Goal: Task Accomplishment & Management: Manage account settings

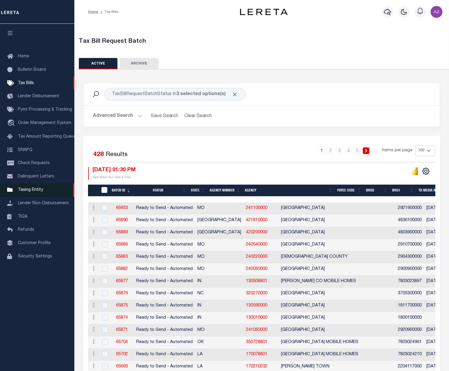
click at [34, 192] on span "Taxing Entity" at bounding box center [30, 190] width 25 height 4
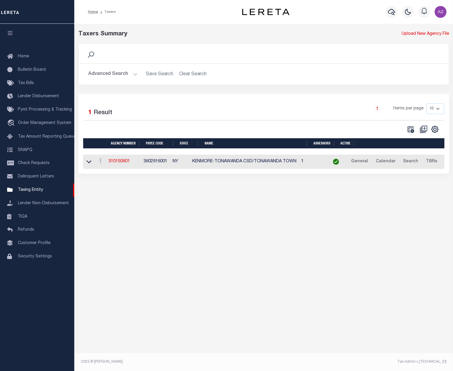
click at [135, 75] on button "Advanced Search" at bounding box center [112, 74] width 49 height 12
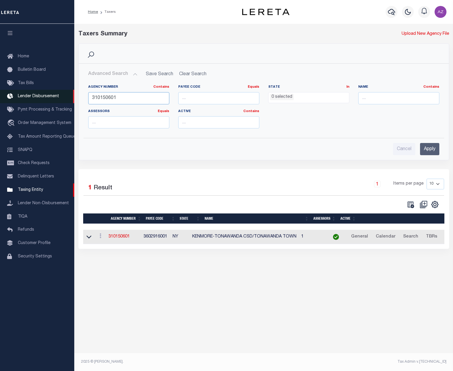
drag, startPoint x: 128, startPoint y: 102, endPoint x: 30, endPoint y: 95, distance: 98.3
click at [30, 95] on div "Home Taxers Profile" at bounding box center [226, 179] width 453 height 358
type input "450560000"
click at [430, 150] on input "Apply" at bounding box center [429, 149] width 19 height 12
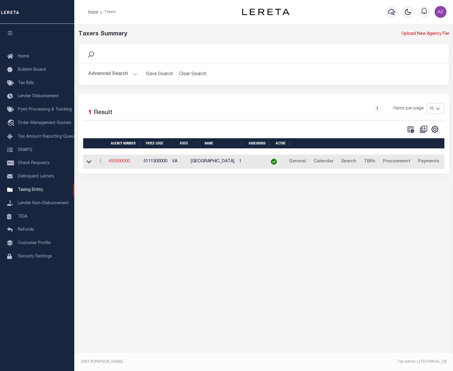
click at [124, 163] on link "450560000" at bounding box center [118, 161] width 21 height 4
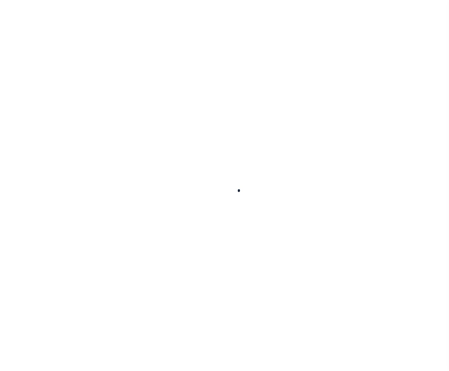
select select
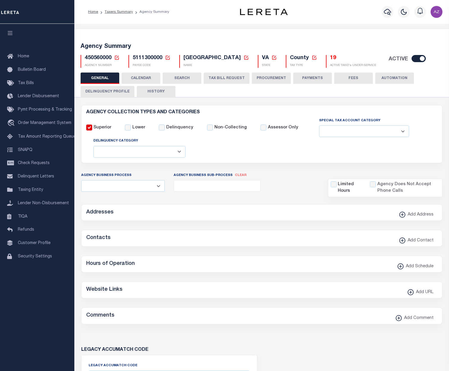
checkbox input "false"
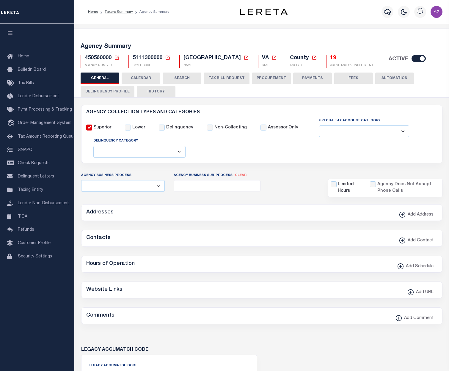
type input "5111300000"
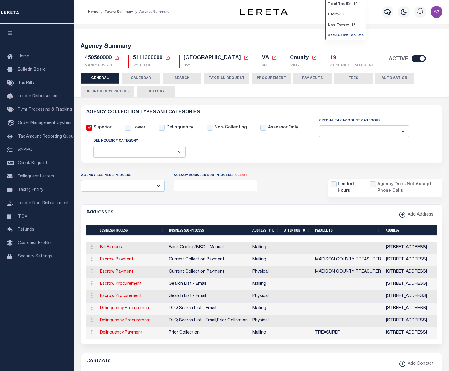
click at [330, 57] on h5 "19" at bounding box center [353, 58] width 46 height 7
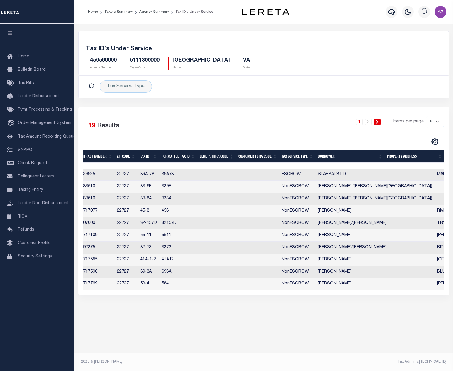
scroll to position [0, 253]
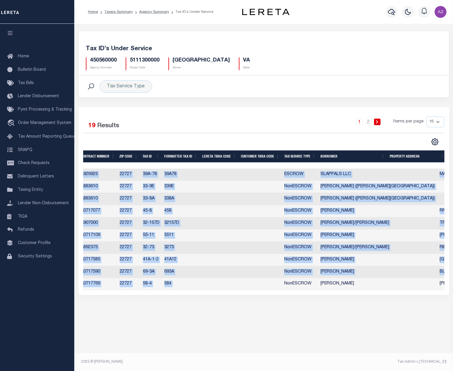
drag, startPoint x: 409, startPoint y: 295, endPoint x: 271, endPoint y: 289, distance: 138.3
click at [271, 289] on div "Selected 19 Results 1 2 Items per page 10 25 50 100" at bounding box center [263, 201] width 371 height 188
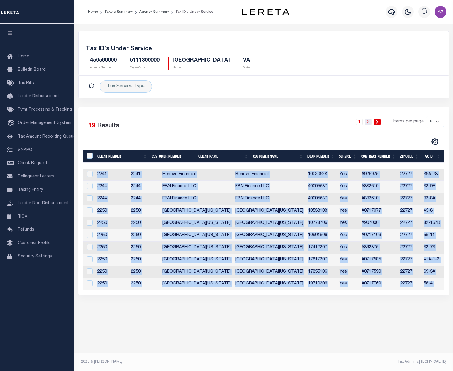
click at [369, 123] on link "2" at bounding box center [368, 122] width 7 height 7
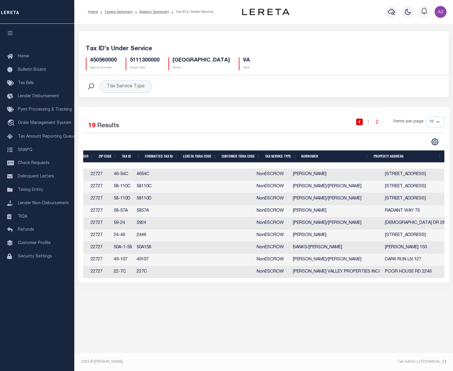
click at [317, 323] on div "Tax Account Transfer Transfer from Agency: Transfer to Agency: - Select Transfe…" at bounding box center [263, 191] width 379 height 334
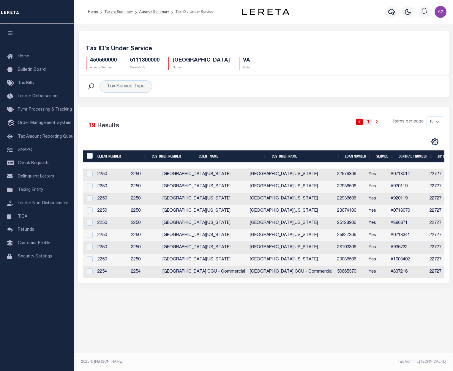
click at [369, 121] on link "1" at bounding box center [368, 122] width 7 height 7
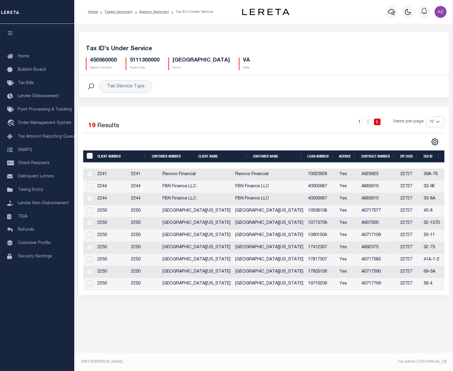
click at [235, 133] on div "Selected 19 Results 1 2 Items per page 10 25 50 100" at bounding box center [264, 124] width 361 height 17
click at [246, 108] on div "Selected 19 Results 1 2 Items per page 10 25 50 100" at bounding box center [263, 201] width 371 height 188
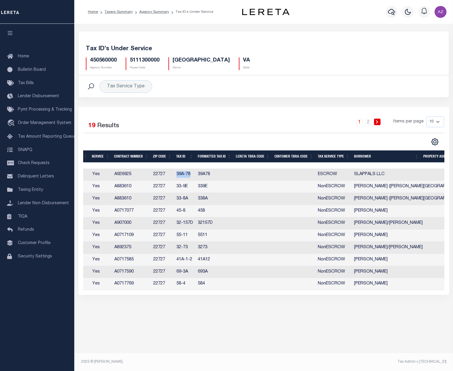
drag, startPoint x: 192, startPoint y: 175, endPoint x: 175, endPoint y: 176, distance: 16.7
click at [175, 176] on td "39A-78" at bounding box center [184, 175] width 21 height 12
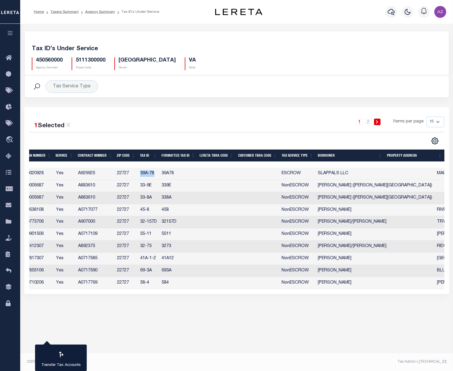
copy td "39A-78"
click at [334, 172] on td "SLAPPALS LLC" at bounding box center [375, 174] width 119 height 12
checkbox input "false"
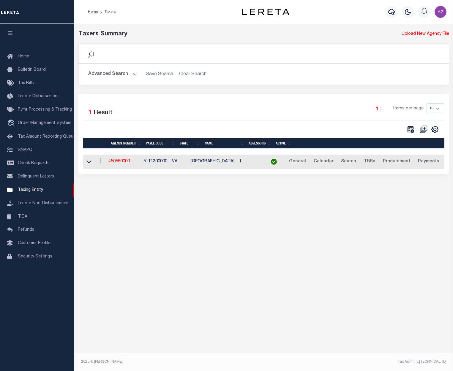
click at [91, 56] on icon at bounding box center [91, 54] width 6 height 6
click at [112, 78] on button "Advanced Search" at bounding box center [112, 74] width 49 height 12
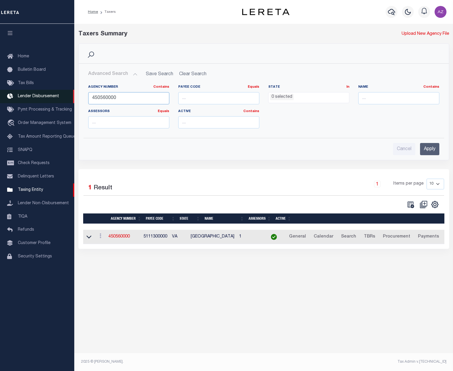
drag, startPoint x: 115, startPoint y: 95, endPoint x: 59, endPoint y: 91, distance: 56.9
click at [59, 91] on div "Home Taxers Profile" at bounding box center [226, 179] width 453 height 358
type input "250240000"
click at [426, 149] on input "Apply" at bounding box center [429, 149] width 19 height 12
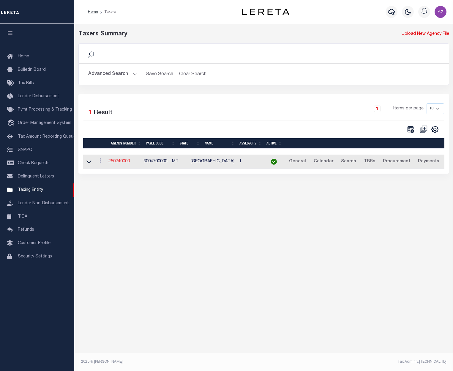
click at [127, 162] on link "250240000" at bounding box center [118, 161] width 21 height 4
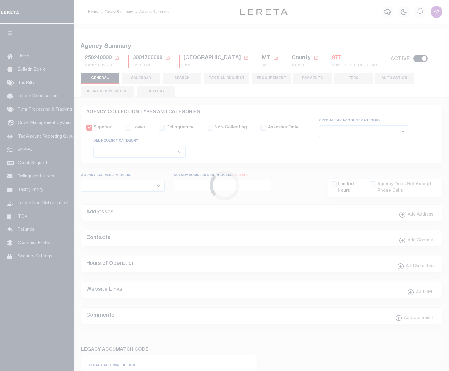
select select
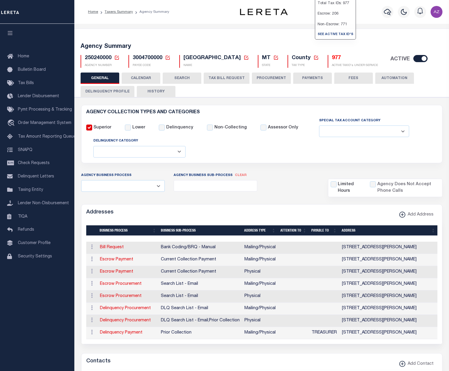
click at [332, 59] on h5 "977" at bounding box center [355, 58] width 46 height 7
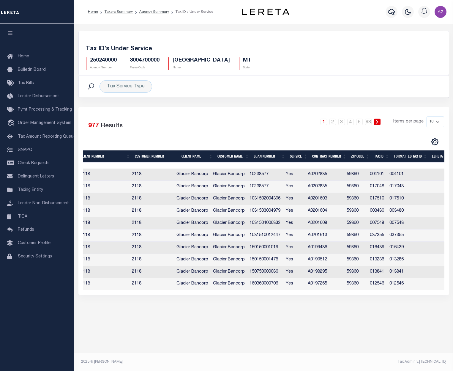
scroll to position [0, 18]
click at [334, 122] on link "2" at bounding box center [333, 122] width 7 height 7
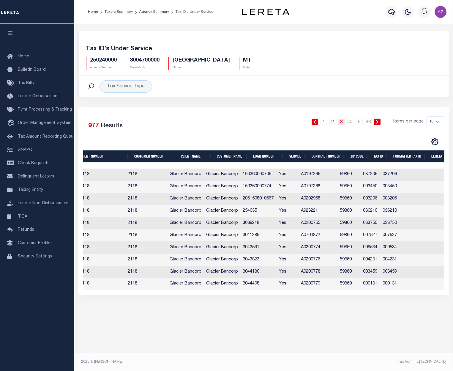
click at [341, 122] on link "3" at bounding box center [341, 122] width 7 height 7
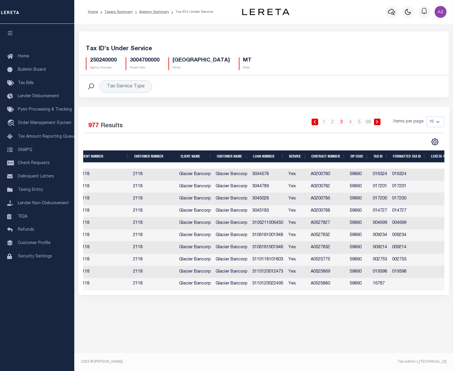
click at [348, 123] on li "4" at bounding box center [350, 122] width 9 height 7
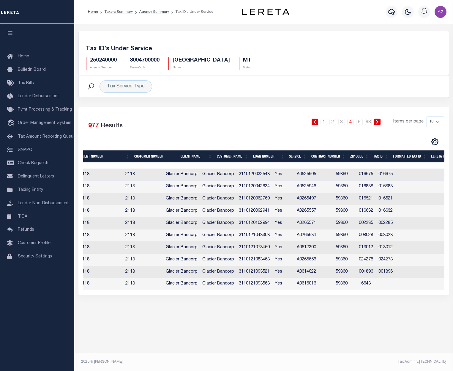
click at [350, 124] on link "4" at bounding box center [350, 122] width 7 height 7
click at [195, 157] on th "Client Name" at bounding box center [196, 156] width 36 height 12
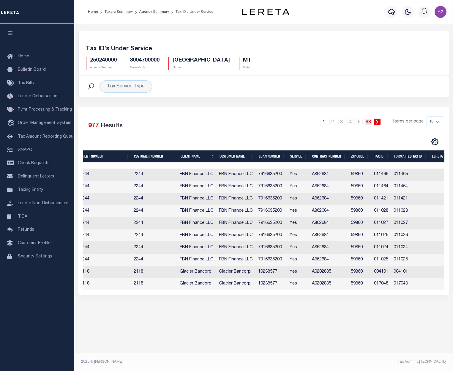
click at [369, 123] on link "98" at bounding box center [368, 122] width 7 height 7
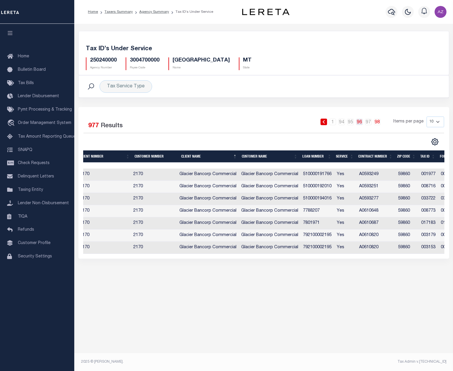
click at [358, 122] on link "96" at bounding box center [359, 122] width 7 height 7
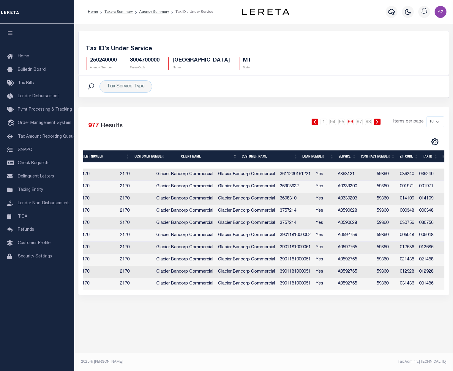
click at [351, 123] on link "96" at bounding box center [350, 122] width 7 height 7
click at [340, 121] on link "95" at bounding box center [341, 122] width 7 height 7
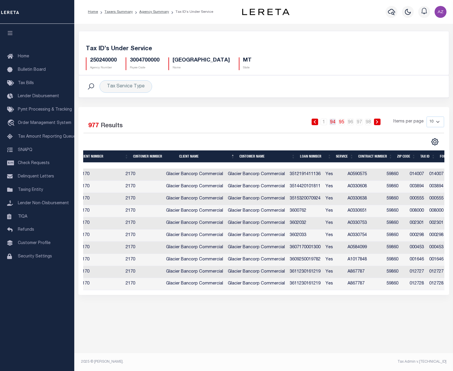
click at [330, 123] on link "94" at bounding box center [333, 122] width 7 height 7
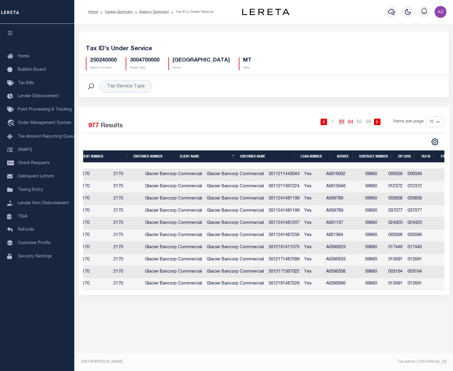
click at [341, 122] on link "93" at bounding box center [341, 122] width 7 height 7
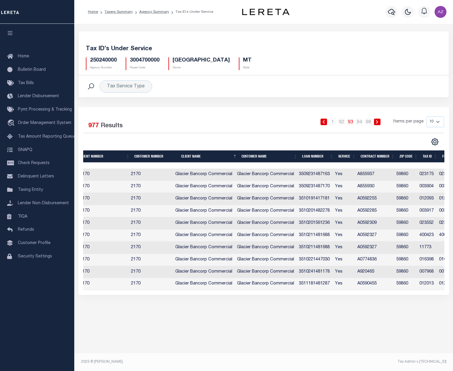
click at [324, 123] on icon at bounding box center [323, 122] width 3 height 4
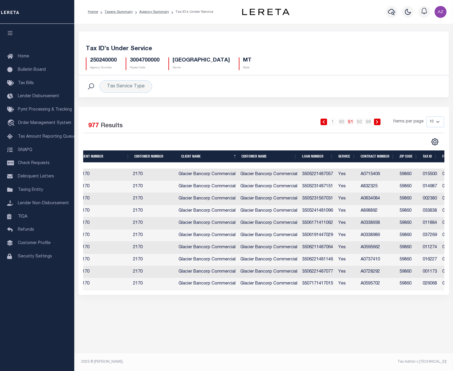
click at [324, 123] on icon at bounding box center [323, 122] width 3 height 4
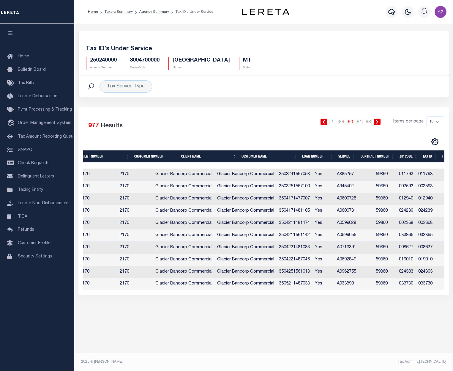
click at [323, 122] on icon at bounding box center [323, 122] width 3 height 4
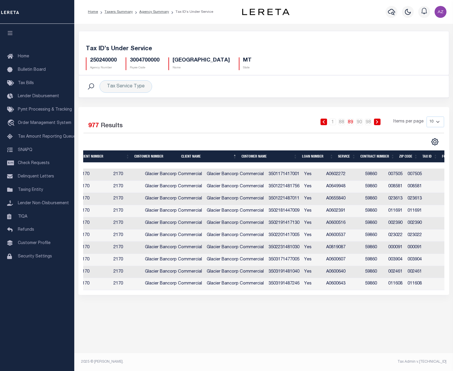
click at [323, 122] on icon at bounding box center [323, 122] width 3 height 4
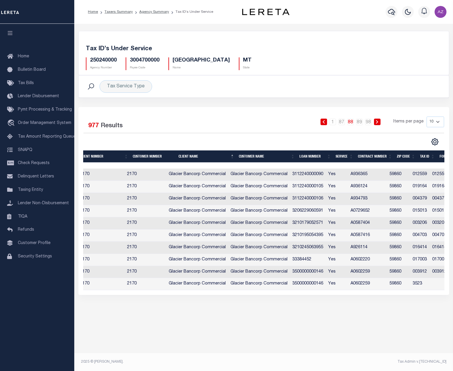
click at [323, 122] on icon at bounding box center [323, 122] width 3 height 4
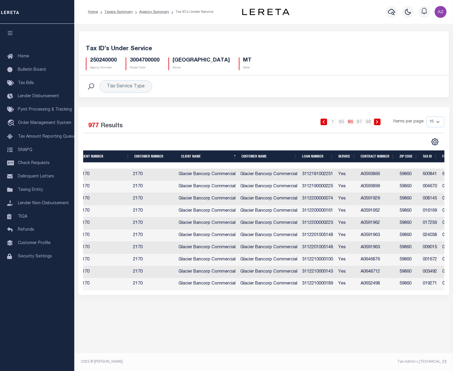
click at [323, 122] on icon at bounding box center [323, 122] width 3 height 4
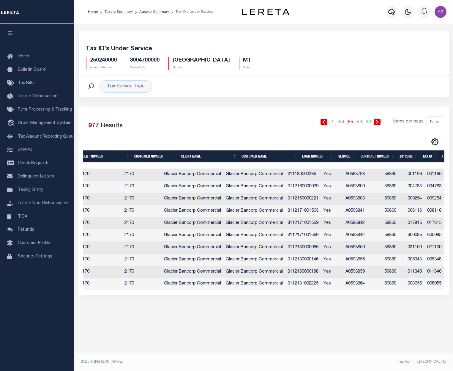
click at [323, 122] on icon at bounding box center [323, 122] width 3 height 4
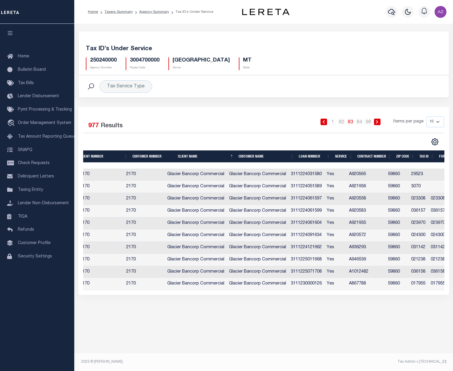
click at [323, 122] on icon at bounding box center [323, 122] width 3 height 4
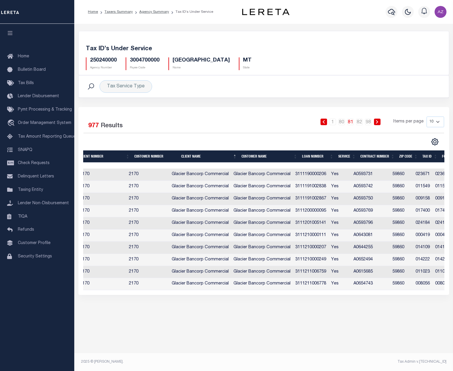
click at [323, 122] on icon at bounding box center [323, 122] width 3 height 4
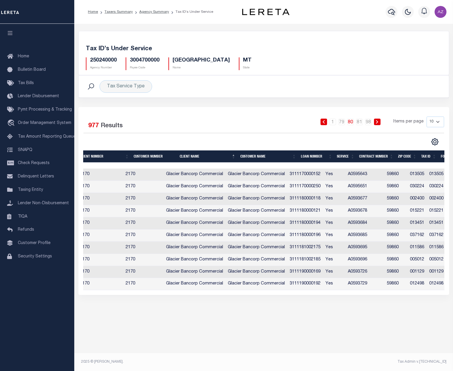
click at [323, 122] on icon at bounding box center [323, 122] width 3 height 4
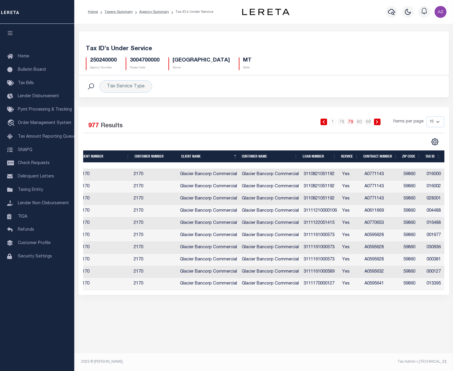
click at [323, 122] on icon at bounding box center [323, 122] width 3 height 4
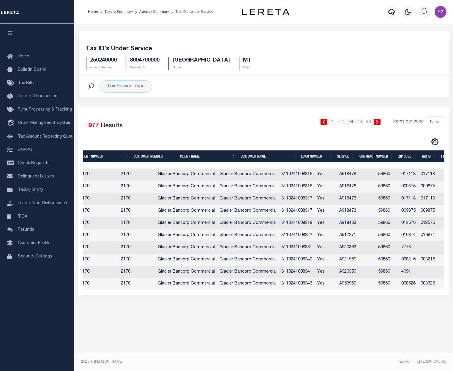
click at [323, 122] on icon at bounding box center [323, 122] width 3 height 4
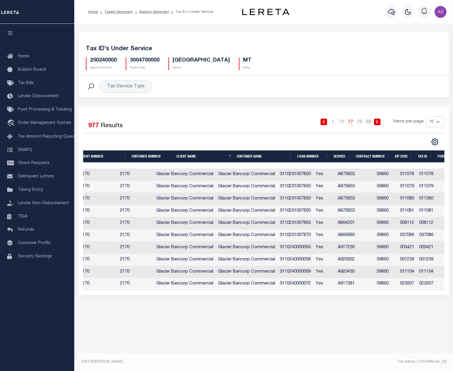
click at [323, 122] on icon at bounding box center [323, 122] width 3 height 4
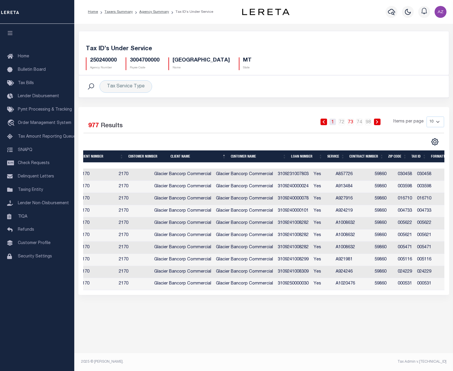
click at [334, 122] on link "1" at bounding box center [333, 122] width 7 height 7
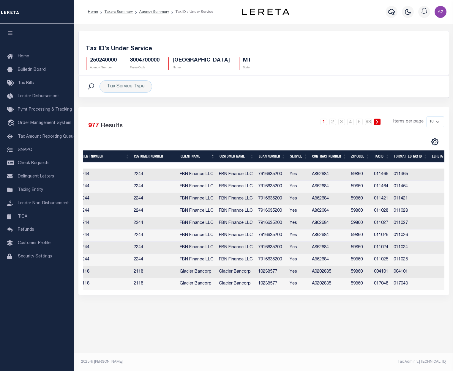
click at [346, 122] on li "3" at bounding box center [341, 122] width 9 height 7
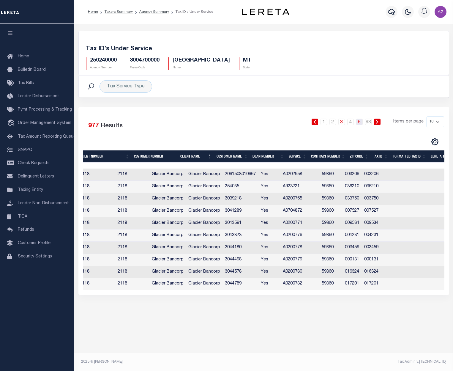
click at [361, 122] on link "5" at bounding box center [359, 122] width 7 height 7
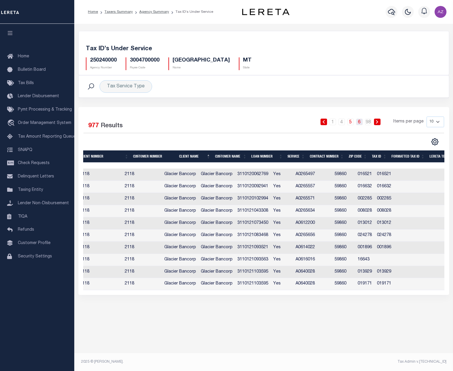
click at [358, 124] on link "6" at bounding box center [359, 122] width 7 height 7
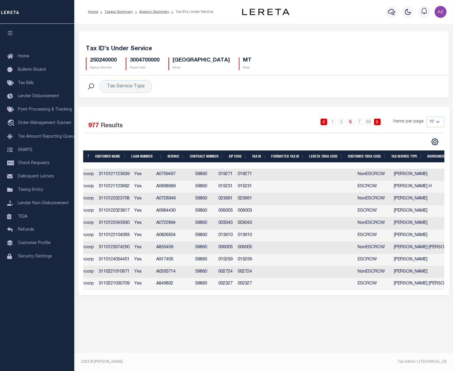
scroll to position [0, 0]
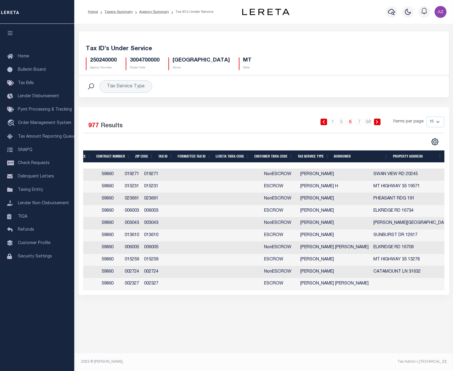
click at [317, 155] on th "Tax Service Type" at bounding box center [313, 156] width 36 height 12
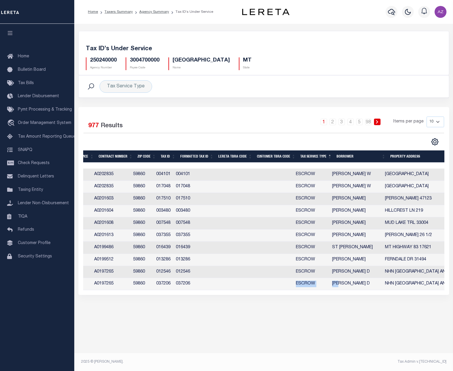
drag, startPoint x: 344, startPoint y: 289, endPoint x: 295, endPoint y: 242, distance: 67.7
click at [269, 289] on tr "2118 2118 Glacier Bancorp Glacier Bancorp 160360000706 Yes A0197265 59860 03720…" at bounding box center [157, 284] width 609 height 12
click at [360, 123] on link "5" at bounding box center [359, 122] width 7 height 7
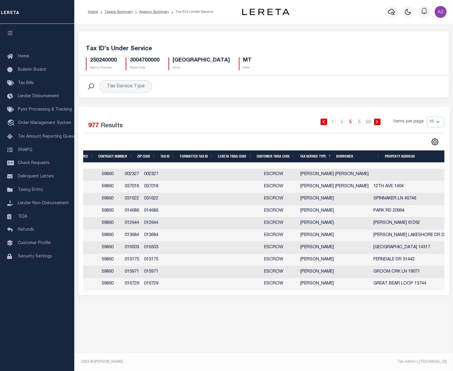
click at [377, 123] on icon at bounding box center [377, 122] width 3 height 4
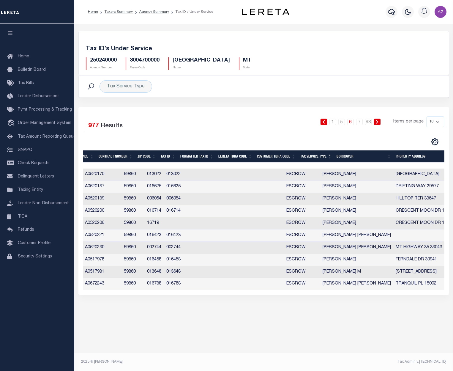
click at [377, 123] on icon at bounding box center [377, 122] width 3 height 4
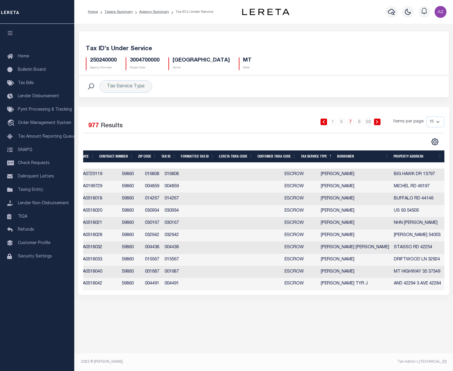
scroll to position [0, 230]
click at [377, 123] on icon at bounding box center [377, 122] width 3 height 4
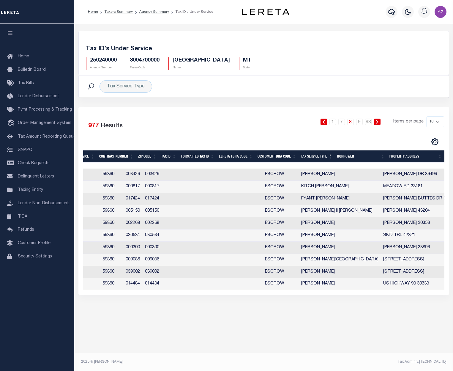
click at [377, 123] on icon at bounding box center [377, 122] width 3 height 4
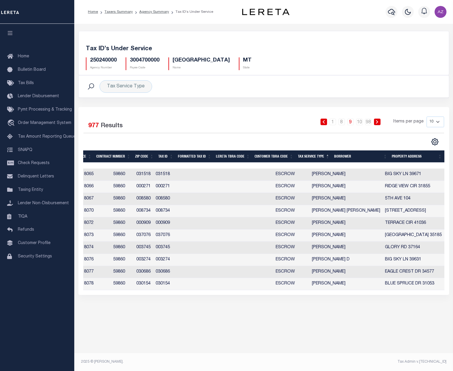
scroll to position [0, 225]
click at [377, 123] on icon at bounding box center [377, 122] width 3 height 4
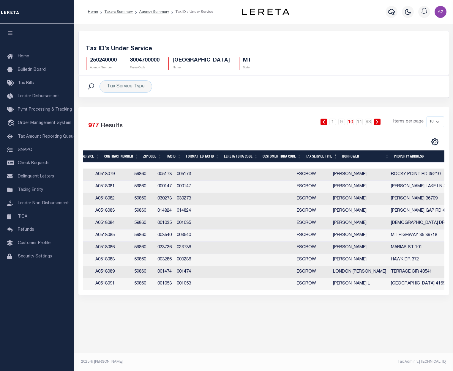
click at [377, 123] on icon at bounding box center [377, 122] width 3 height 4
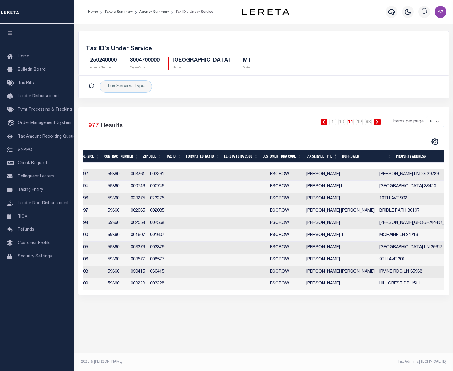
click at [377, 123] on icon at bounding box center [377, 122] width 3 height 4
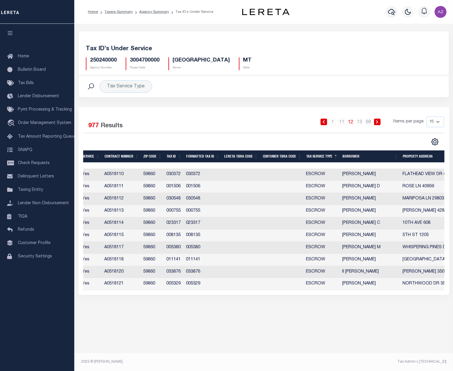
click at [377, 123] on icon at bounding box center [377, 122] width 3 height 4
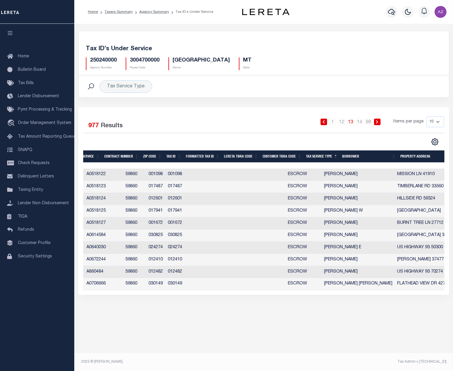
click at [377, 123] on icon at bounding box center [377, 122] width 3 height 4
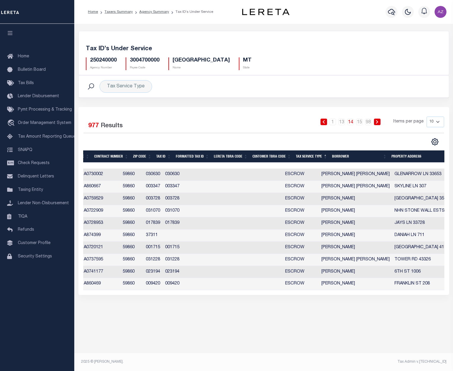
scroll to position [0, 171]
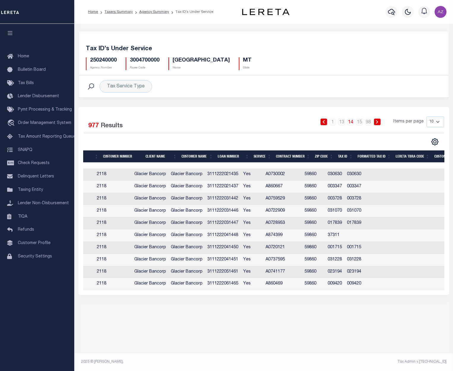
drag, startPoint x: 303, startPoint y: 295, endPoint x: 327, endPoint y: 293, distance: 24.2
click at [327, 293] on div "Selected 977 Results 1 … 13 14 15 … 98 Items per page 10 25 50 100" at bounding box center [263, 201] width 371 height 188
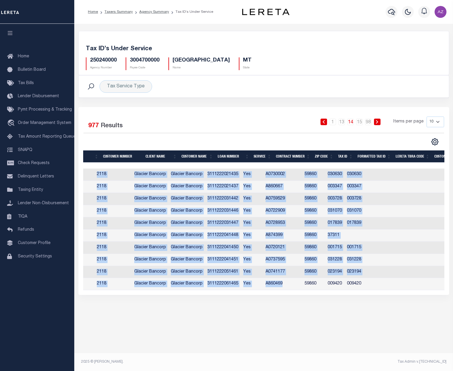
drag, startPoint x: 313, startPoint y: 290, endPoint x: 383, endPoint y: 292, distance: 70.5
click at [383, 290] on div "Client Number Customer Number Client Name Customer Name Loan Number Service Con…" at bounding box center [263, 230] width 361 height 122
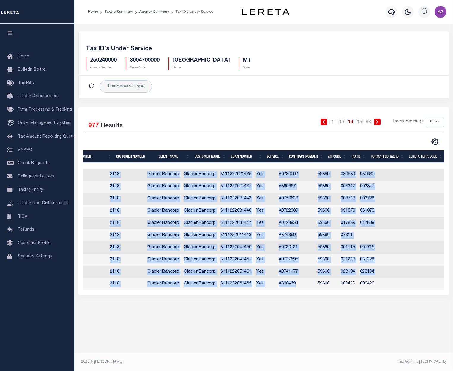
scroll to position [0, 66]
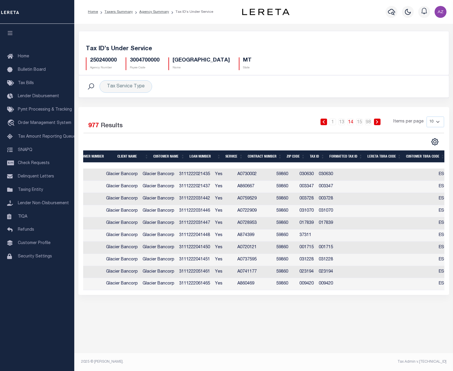
click at [125, 225] on td "Glacier Bancorp" at bounding box center [122, 223] width 37 height 12
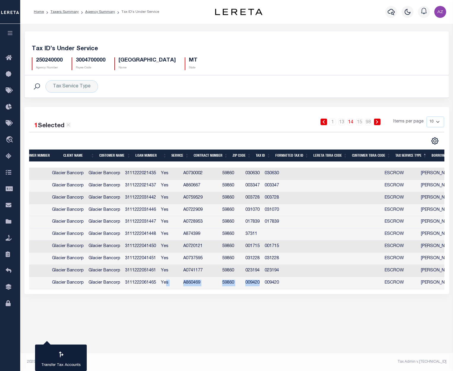
drag, startPoint x: 269, startPoint y: 289, endPoint x: 178, endPoint y: 286, distance: 90.7
click at [178, 286] on tr "2118 2118 Glacier Bancorp Glacier Bancorp 3111222061465 Yes A860469 59860 00942…" at bounding box center [258, 283] width 600 height 12
click at [180, 225] on td "Yes" at bounding box center [170, 222] width 22 height 12
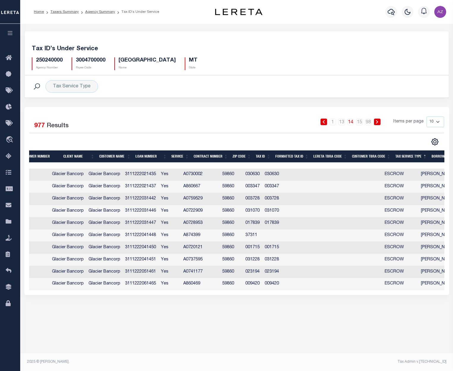
click at [181, 225] on td "Yes" at bounding box center [170, 223] width 22 height 12
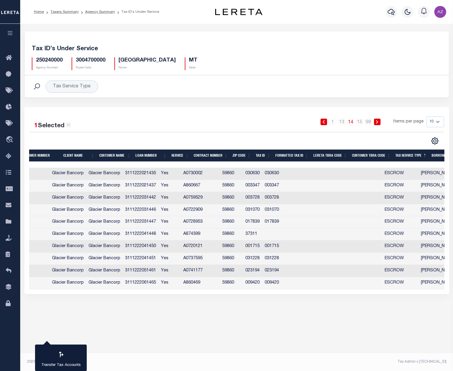
click at [181, 221] on td "Yes" at bounding box center [170, 222] width 22 height 12
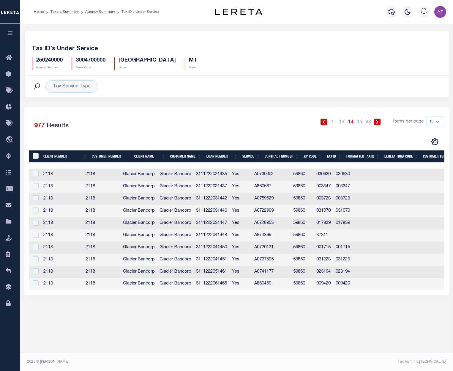
scroll to position [0, 0]
click at [48, 222] on td "2118" at bounding box center [62, 223] width 42 height 12
checkbox input "true"
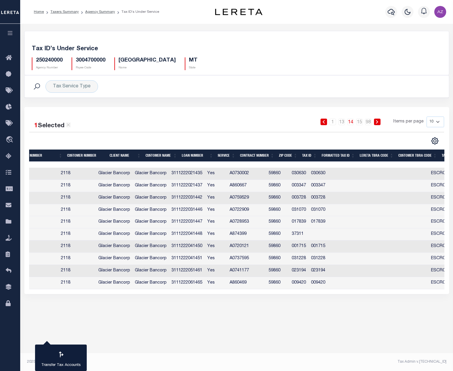
scroll to position [0, 40]
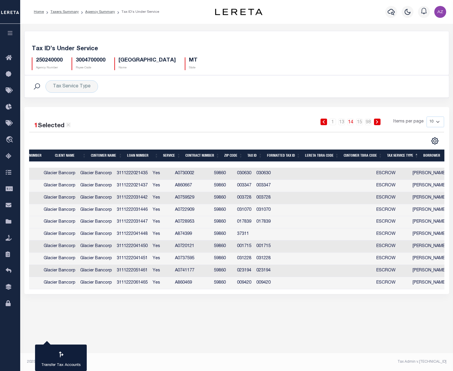
click at [68, 155] on th "Client Name" at bounding box center [71, 155] width 36 height 12
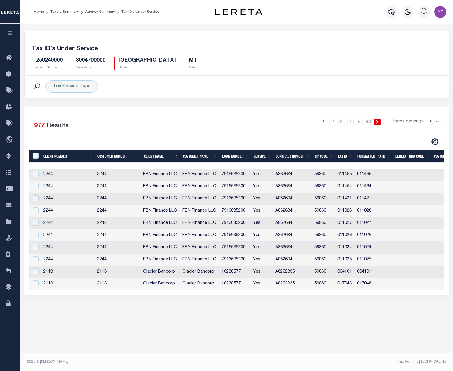
drag, startPoint x: 182, startPoint y: 300, endPoint x: 320, endPoint y: 300, distance: 138.8
click at [320, 300] on div "Tax ID’s Under Service 250240000 Agency Number 3004700000 Payee Code [GEOGRAPHI…" at bounding box center [236, 168] width 433 height 289
drag, startPoint x: 284, startPoint y: 295, endPoint x: 312, endPoint y: 296, distance: 28.8
click at [312, 295] on div "1 Selected 977 Results 1 2 3 4 5 … 98 Items per page 10 25 50 100" at bounding box center [236, 201] width 425 height 188
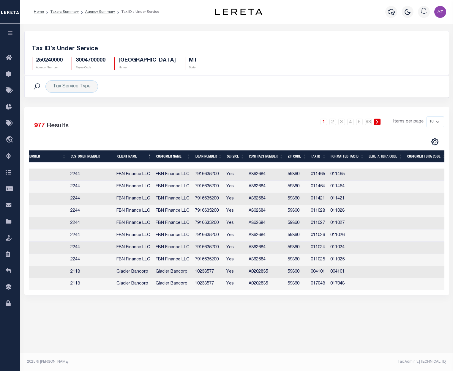
click at [420, 362] on div "Tax Admin v.[TECHNICAL_ID]" at bounding box center [343, 361] width 205 height 5
click at [129, 282] on td "Glacier Bancorp" at bounding box center [133, 284] width 39 height 12
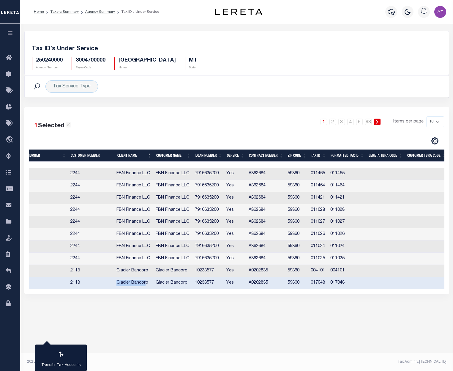
drag, startPoint x: 119, startPoint y: 282, endPoint x: 148, endPoint y: 281, distance: 28.8
click at [148, 282] on td "Glacier Bancorp" at bounding box center [133, 283] width 39 height 12
checkbox input "false"
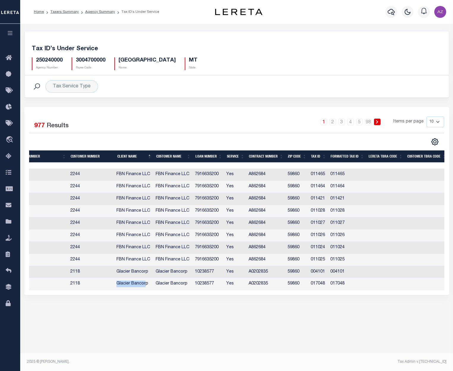
click at [11, 35] on icon "button" at bounding box center [10, 32] width 7 height 5
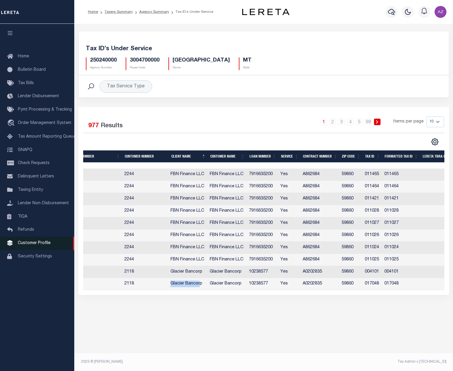
click at [42, 245] on span "Customer Profile" at bounding box center [34, 243] width 33 height 4
